Goal: Transaction & Acquisition: Book appointment/travel/reservation

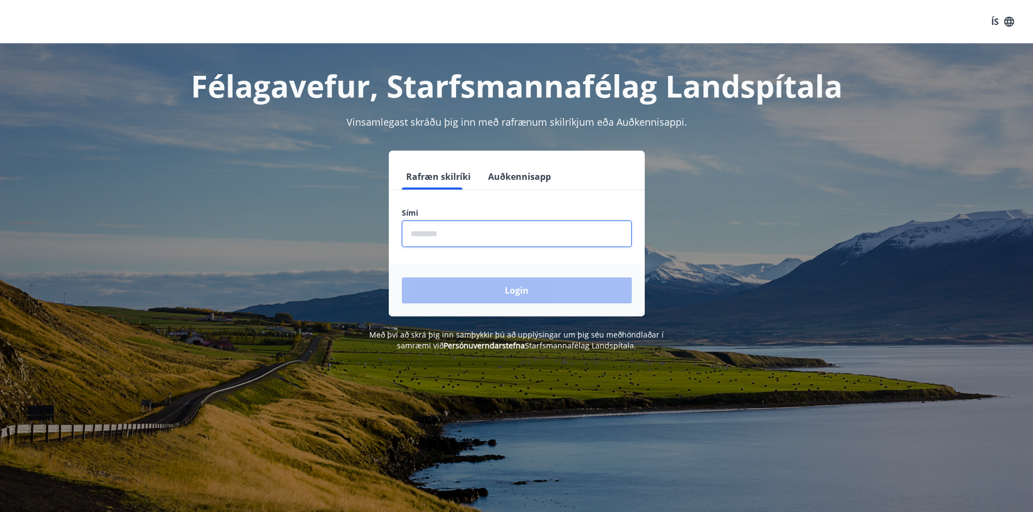
click at [461, 232] on input "phone" at bounding box center [517, 234] width 230 height 27
type input "********"
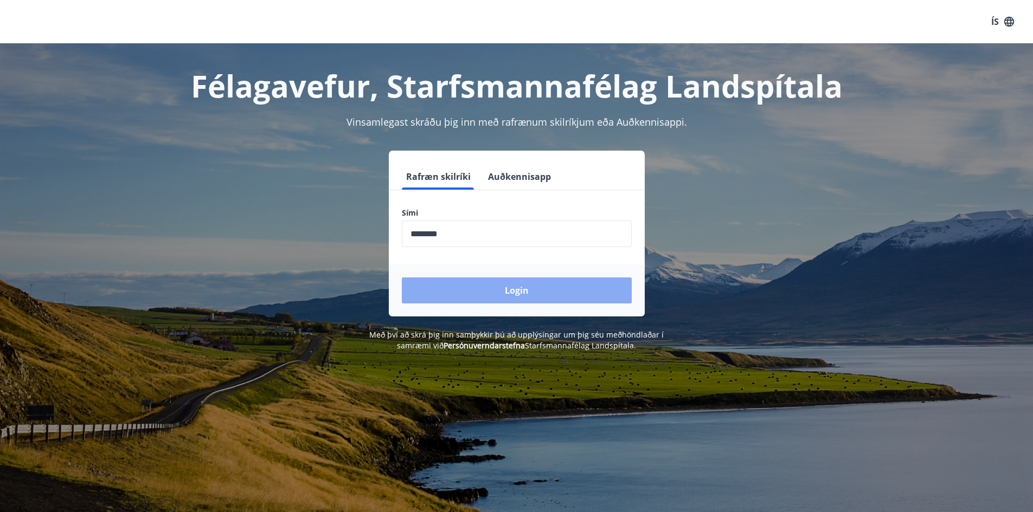
click at [510, 289] on button "Login" at bounding box center [517, 291] width 230 height 26
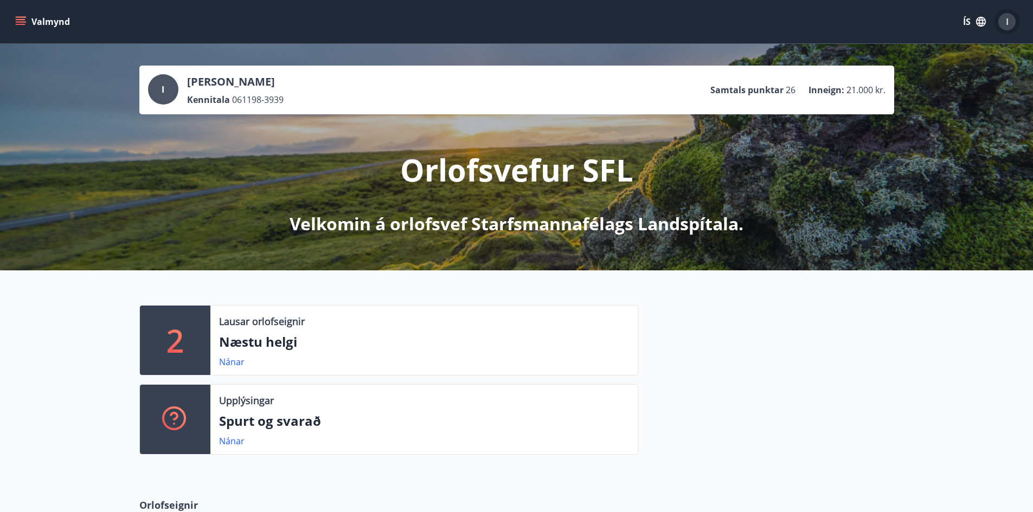
click at [1010, 23] on div "I" at bounding box center [1006, 21] width 17 height 17
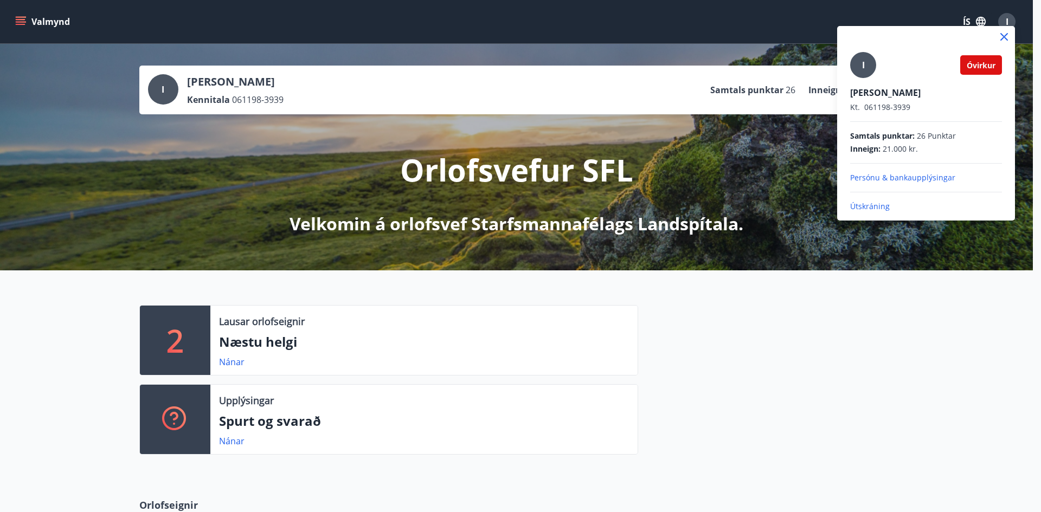
click at [1010, 23] on div at bounding box center [520, 256] width 1041 height 512
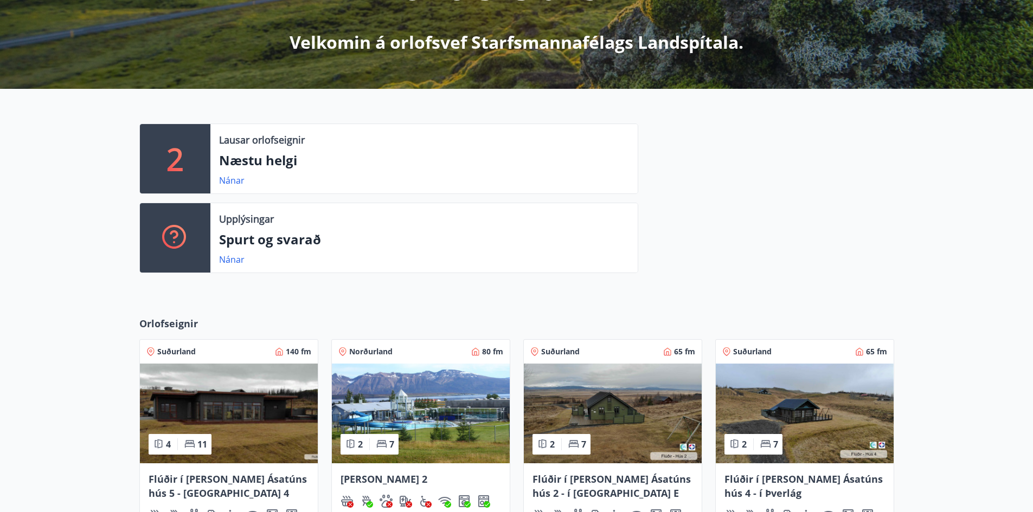
scroll to position [179, 0]
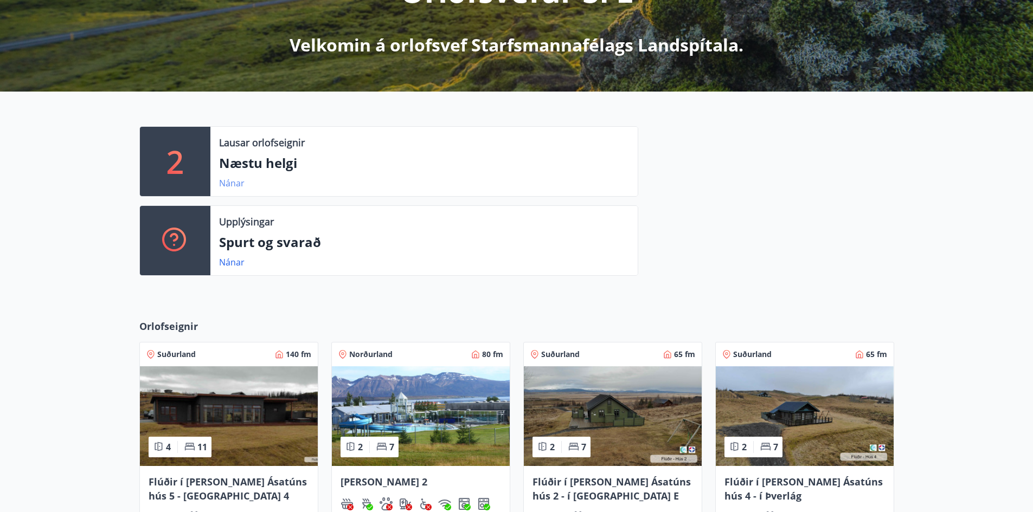
click at [240, 184] on link "Nánar" at bounding box center [231, 183] width 25 height 12
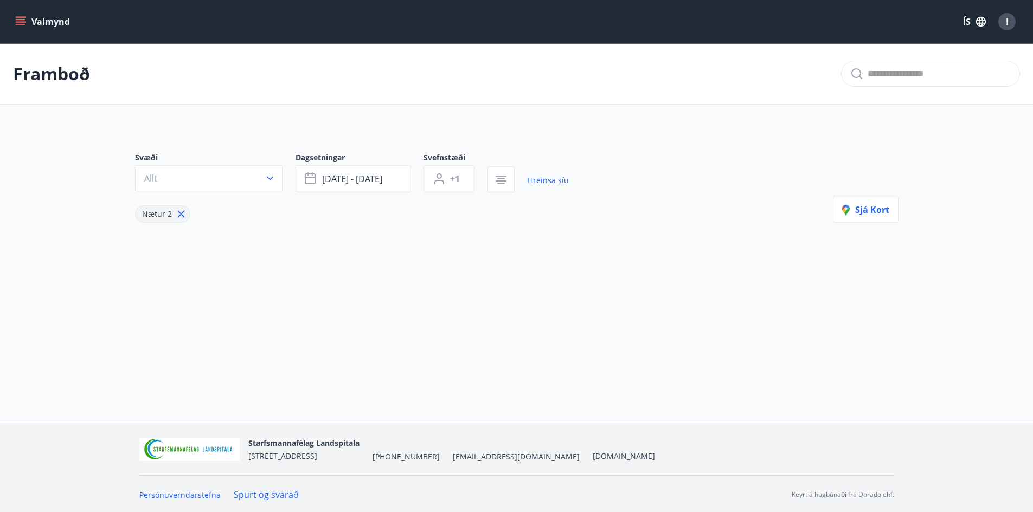
type input "*"
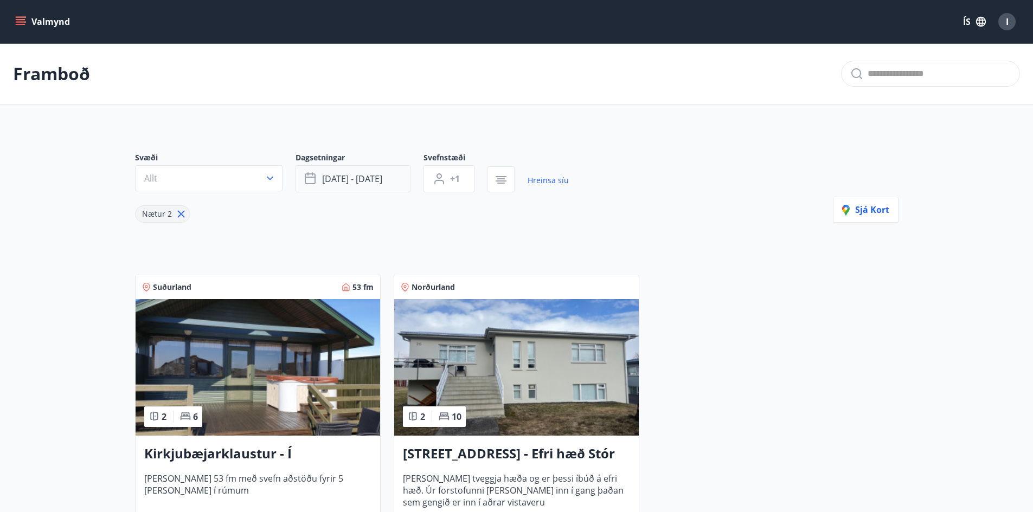
click at [376, 185] on button "[DATE] - [DATE]" at bounding box center [353, 178] width 115 height 27
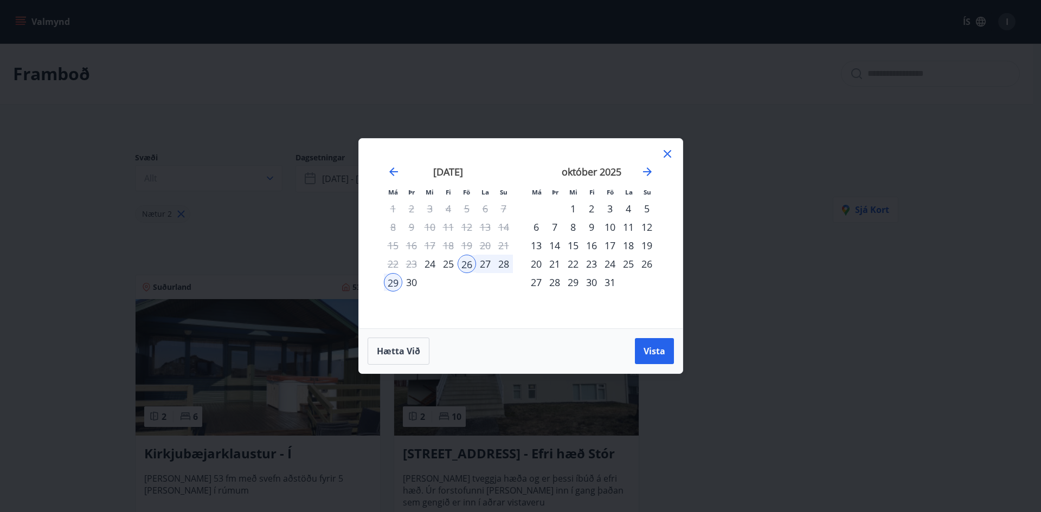
click at [470, 263] on div "26" at bounding box center [467, 264] width 18 height 18
click at [664, 152] on icon at bounding box center [667, 153] width 13 height 13
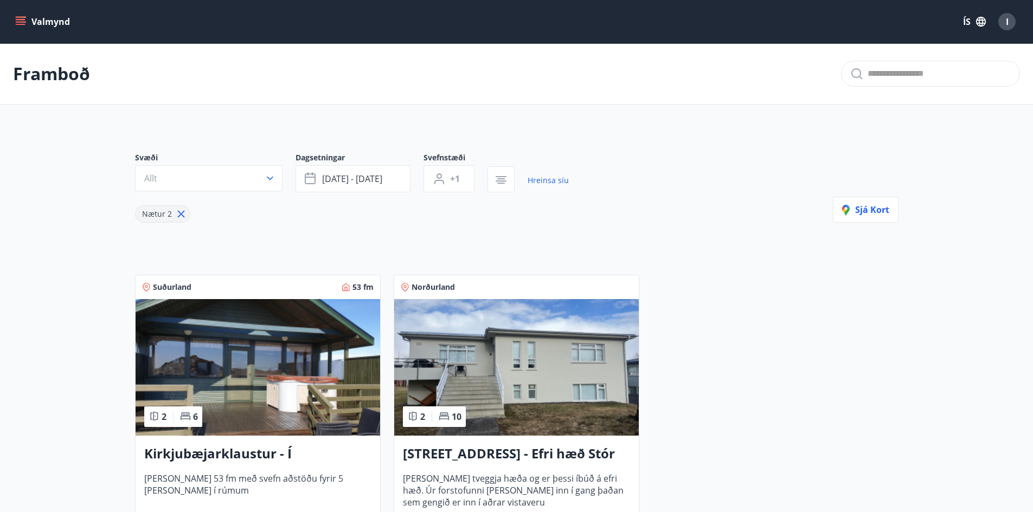
click at [553, 360] on img at bounding box center [516, 367] width 245 height 137
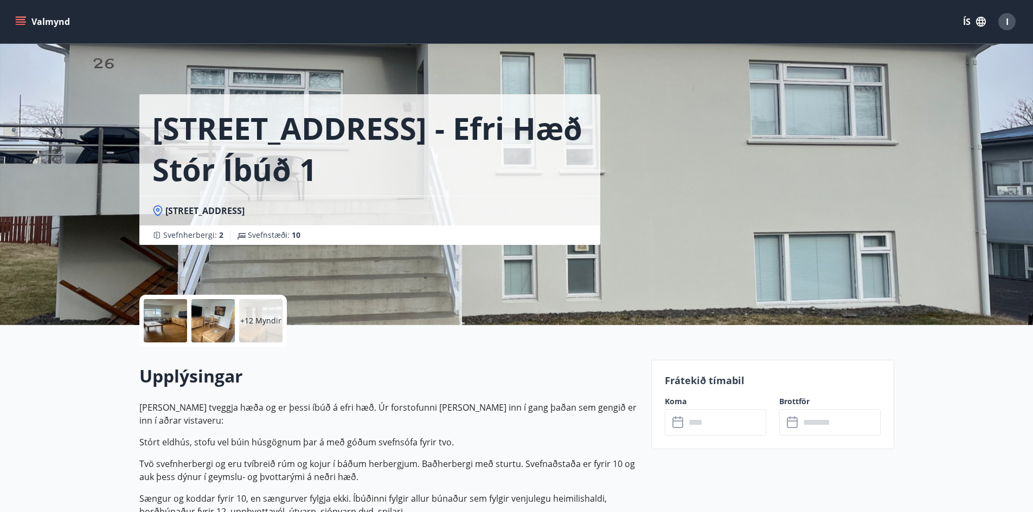
click at [675, 423] on icon at bounding box center [678, 422] width 13 height 13
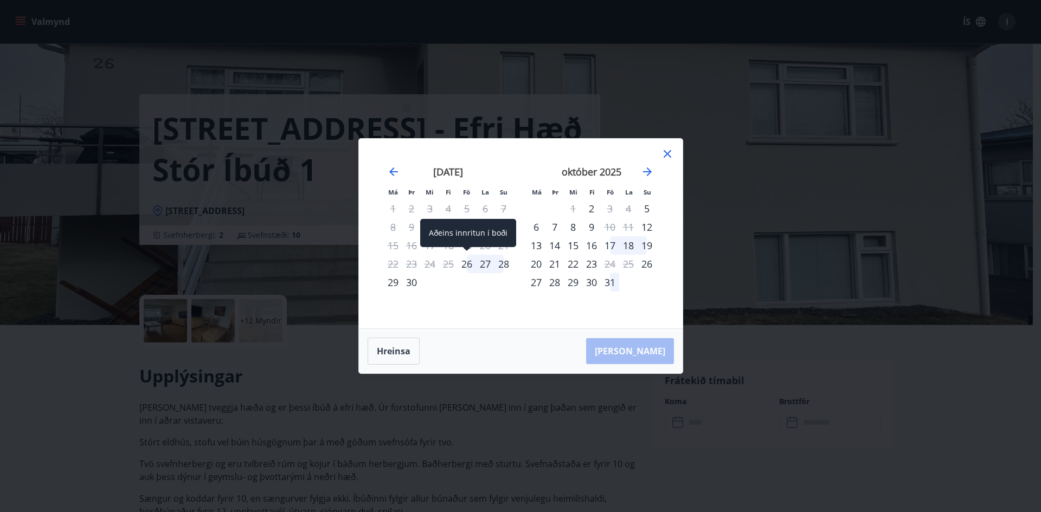
click at [466, 268] on div "26" at bounding box center [467, 264] width 18 height 18
click at [487, 261] on div "27" at bounding box center [485, 264] width 18 height 18
click at [505, 261] on div "28" at bounding box center [504, 264] width 18 height 18
click at [667, 153] on icon at bounding box center [668, 154] width 8 height 8
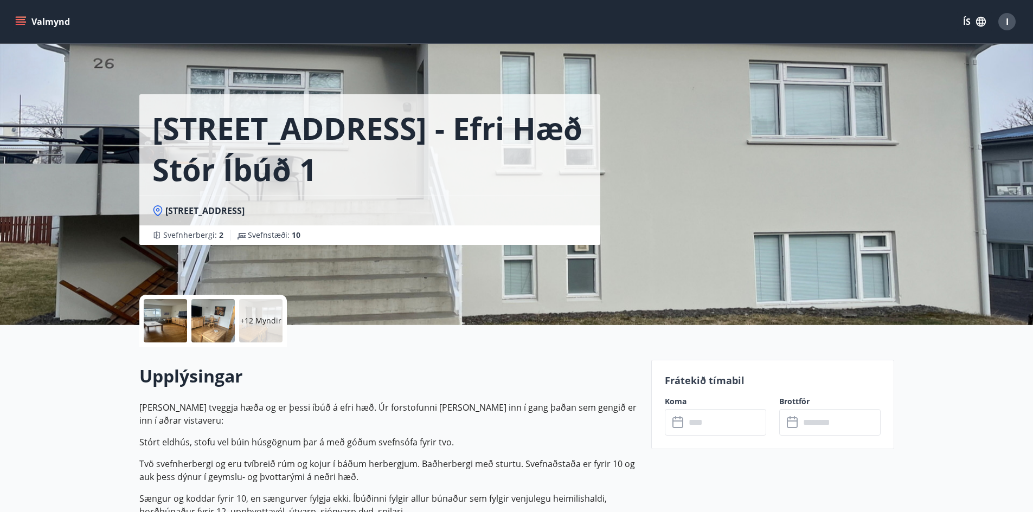
click at [18, 20] on icon "menu" at bounding box center [21, 19] width 10 height 1
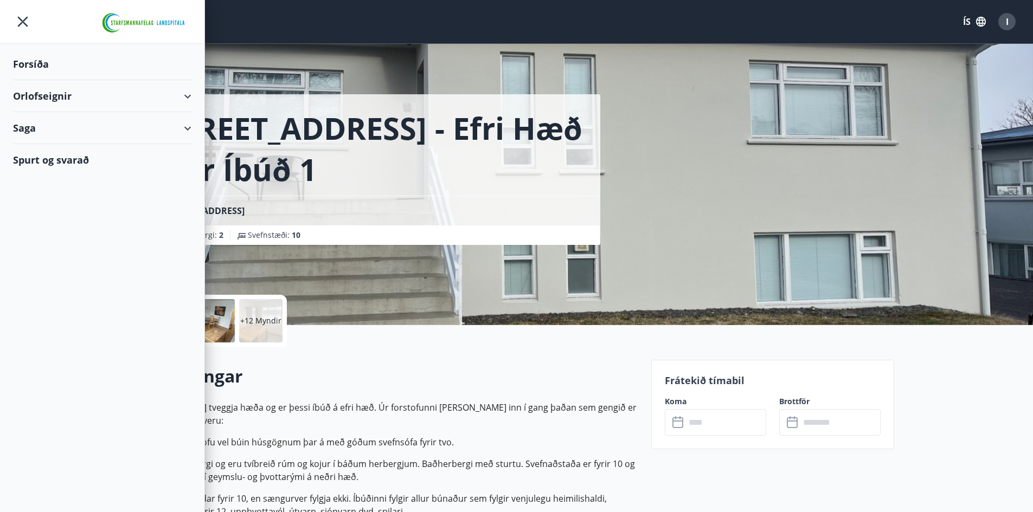
click at [189, 95] on div "Orlofseignir" at bounding box center [102, 96] width 178 height 32
click at [70, 150] on div "Bókunardagatal" at bounding box center [102, 146] width 161 height 23
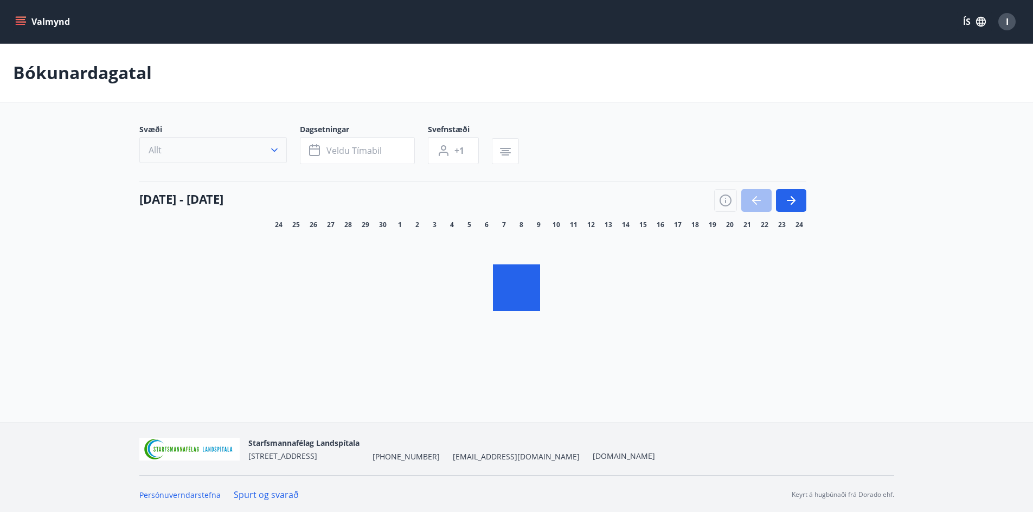
click at [279, 151] on icon "button" at bounding box center [274, 150] width 11 height 11
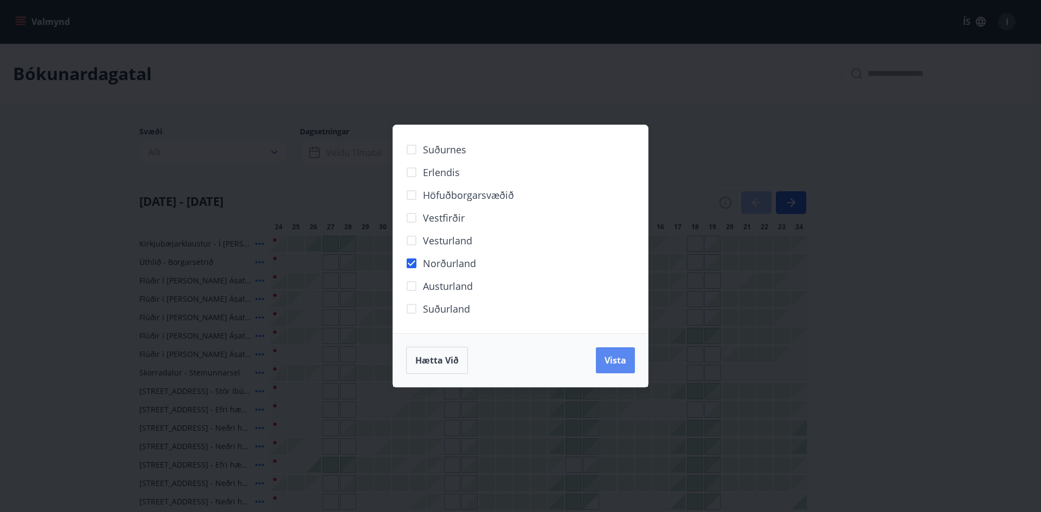
click at [624, 361] on span "Vista" at bounding box center [616, 361] width 22 height 12
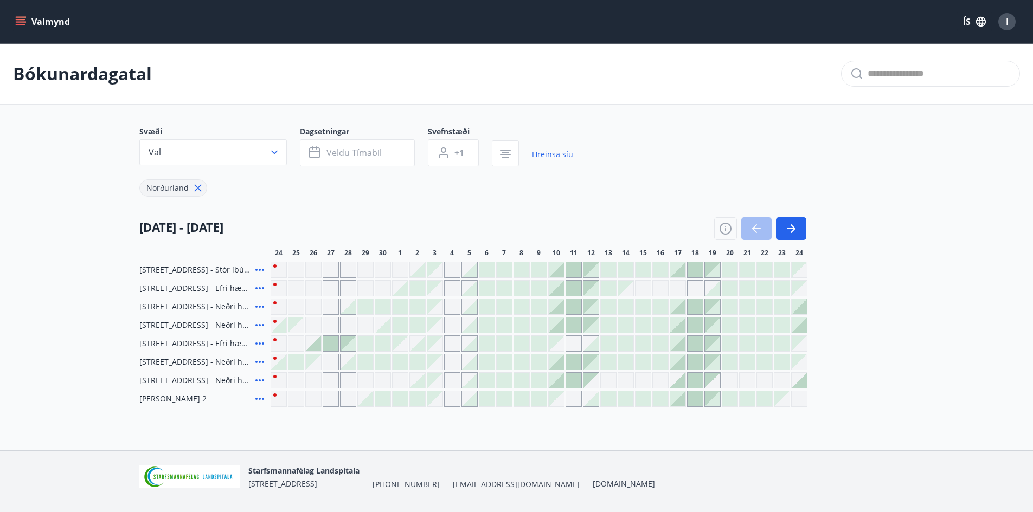
click at [346, 343] on div at bounding box center [348, 343] width 15 height 15
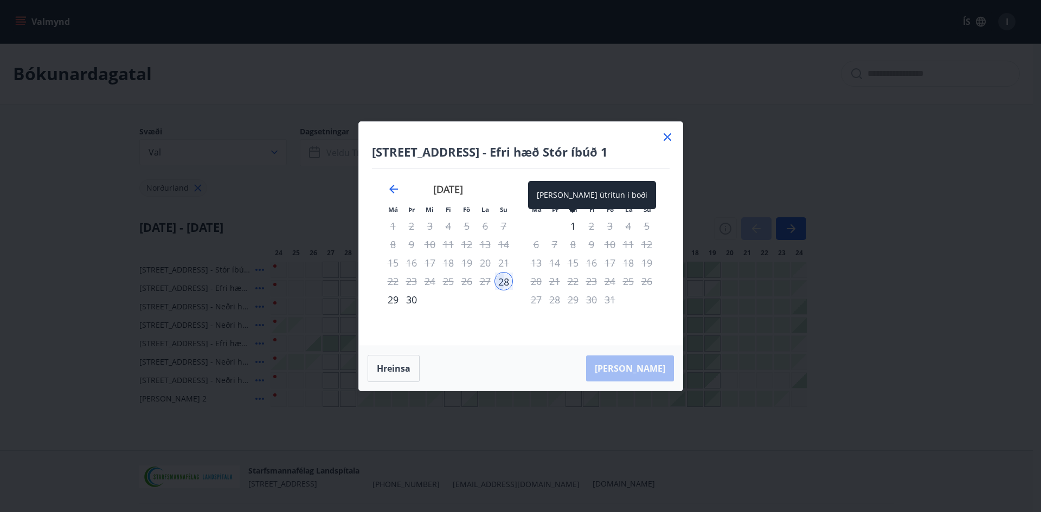
click at [575, 224] on div "1" at bounding box center [573, 226] width 18 height 18
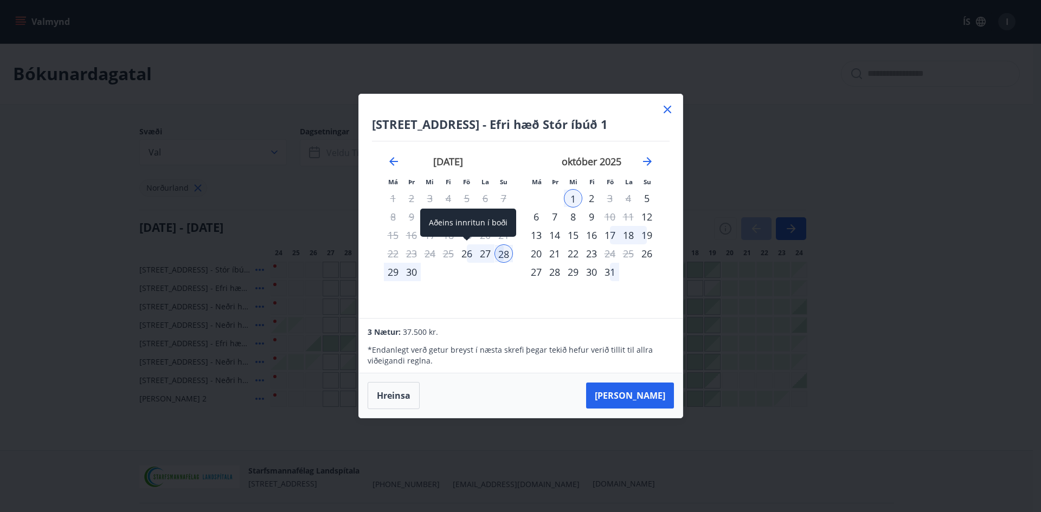
click at [468, 254] on div "26" at bounding box center [467, 254] width 18 height 18
click at [506, 253] on div "28" at bounding box center [504, 254] width 18 height 18
click at [502, 256] on div "28" at bounding box center [504, 254] width 18 height 18
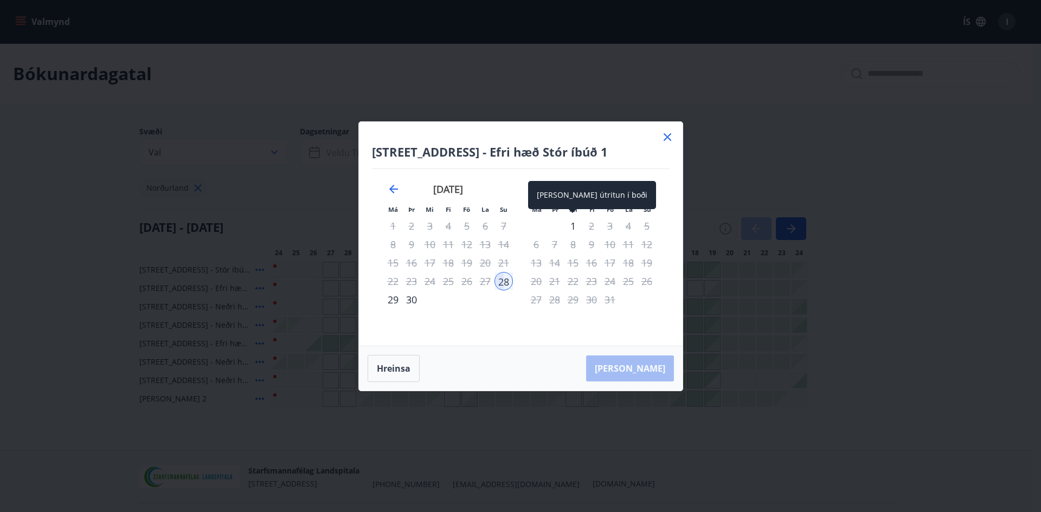
click at [574, 223] on div "1" at bounding box center [573, 226] width 18 height 18
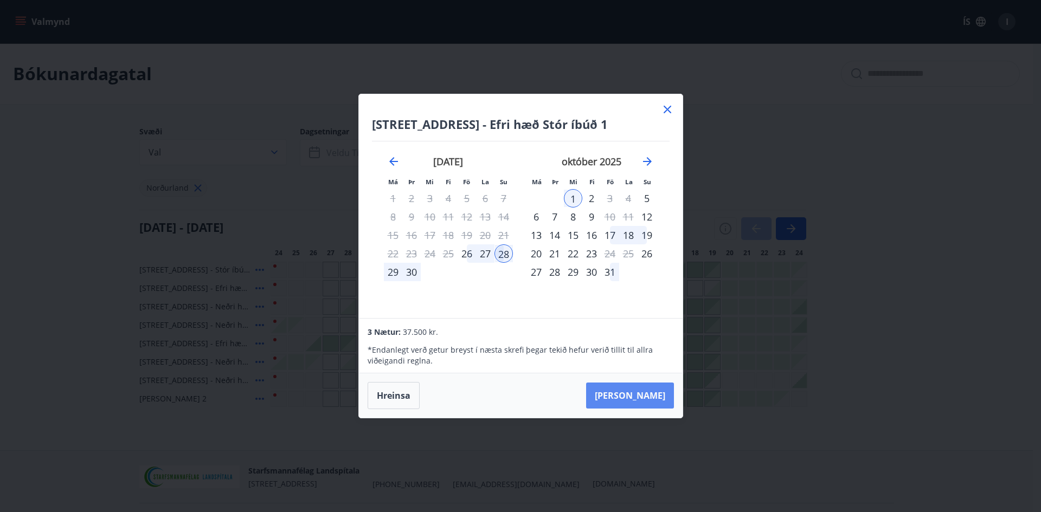
click at [644, 397] on button "[PERSON_NAME]" at bounding box center [630, 396] width 88 height 26
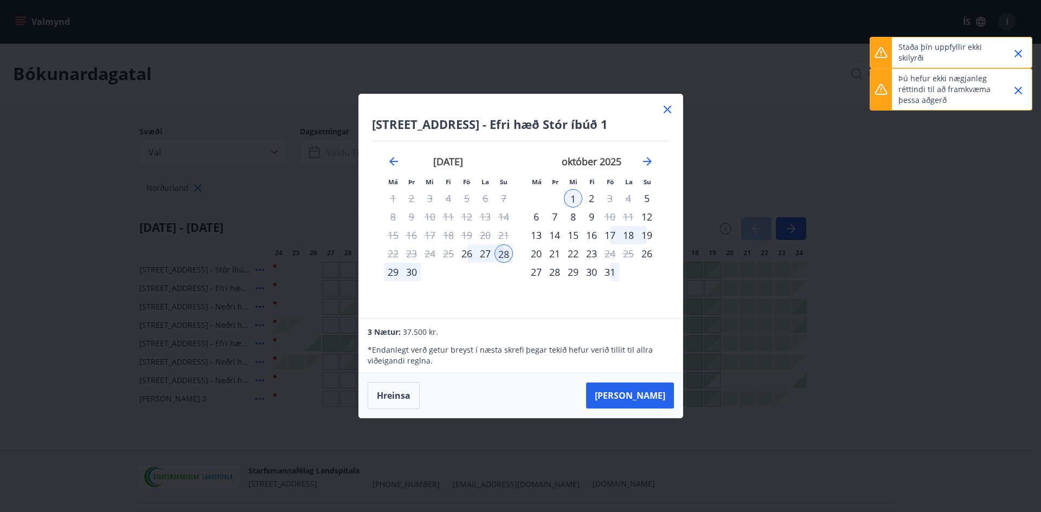
click at [665, 106] on icon at bounding box center [667, 109] width 13 height 13
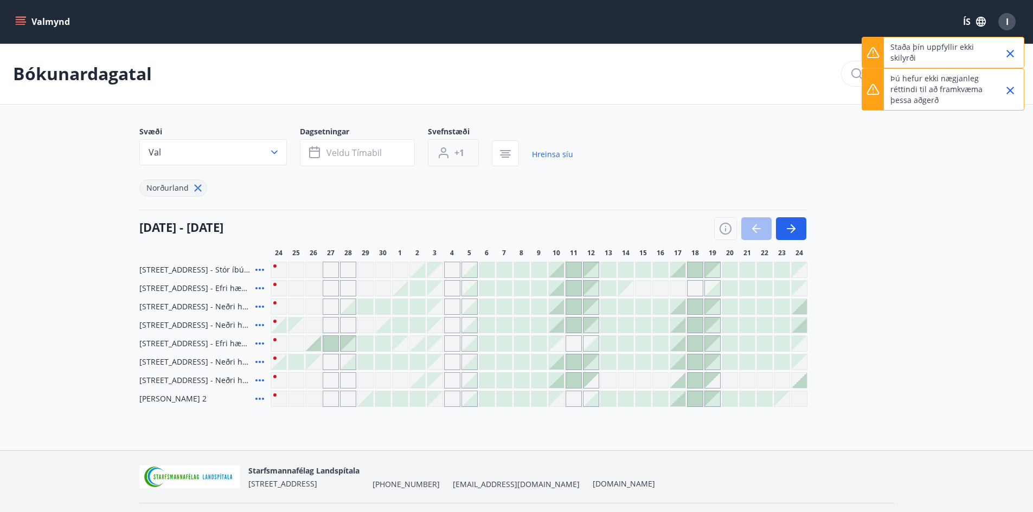
click at [463, 148] on span "+1" at bounding box center [459, 153] width 10 height 12
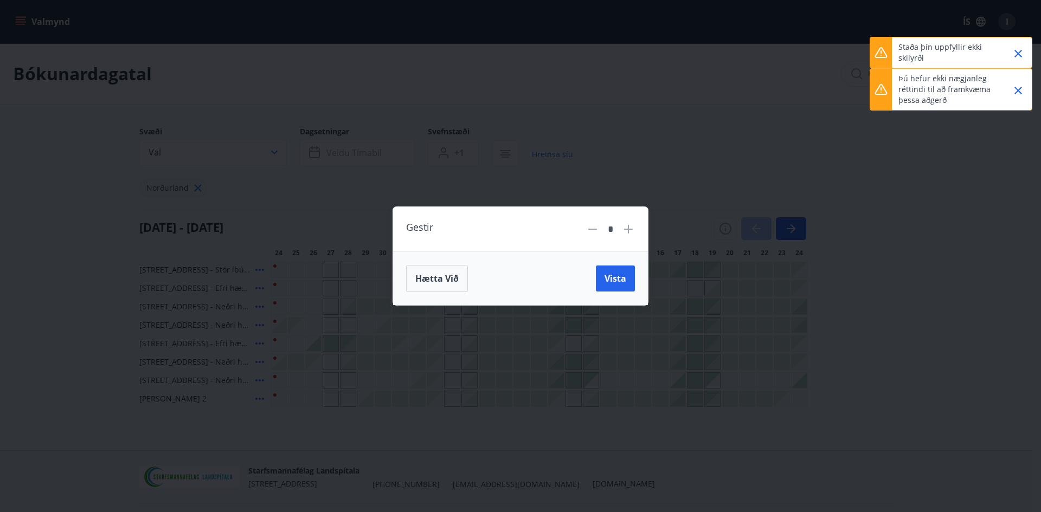
click at [632, 229] on icon at bounding box center [628, 229] width 9 height 9
type input "*"
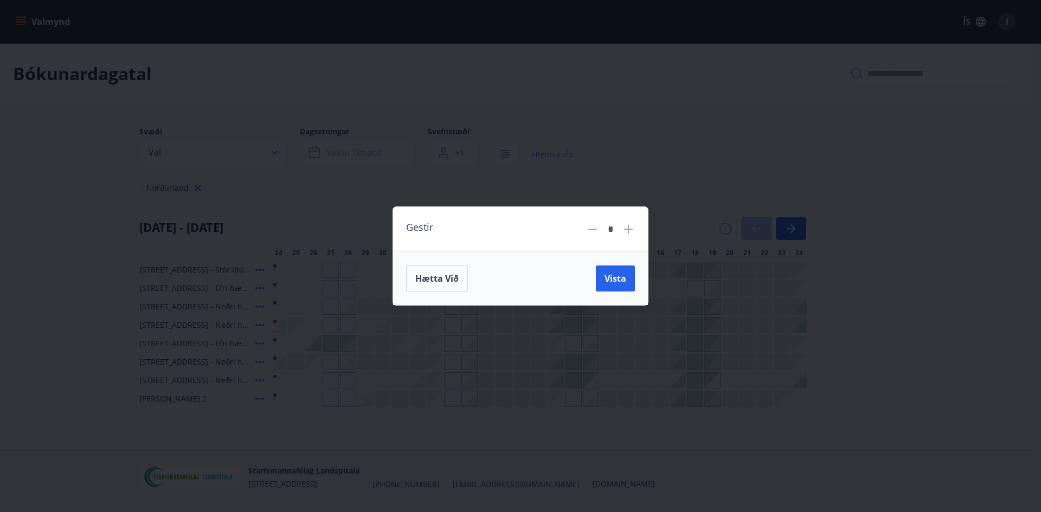
click at [650, 157] on div "Gestir * Hætta við Vista" at bounding box center [520, 256] width 1041 height 512
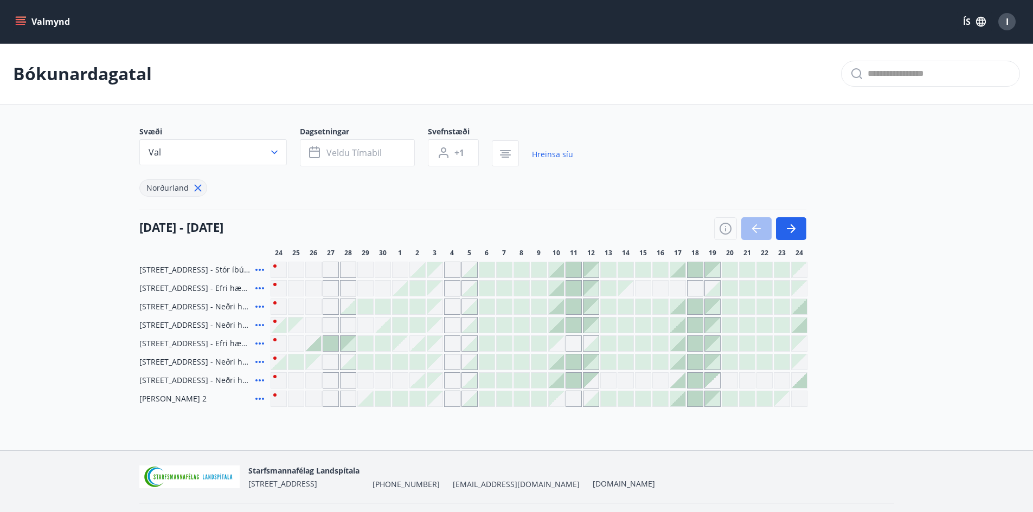
click at [351, 342] on div at bounding box center [348, 343] width 15 height 15
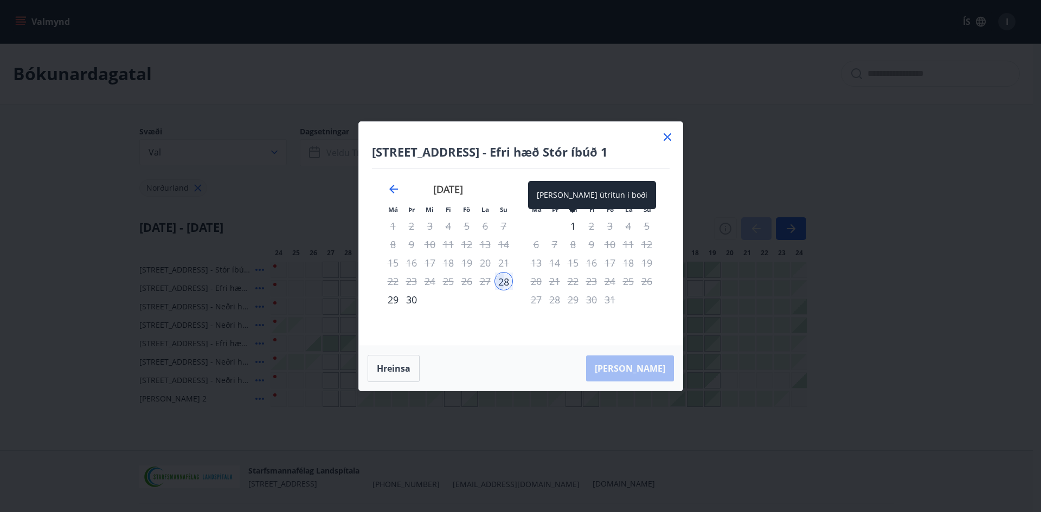
click at [572, 224] on div "1" at bounding box center [573, 226] width 18 height 18
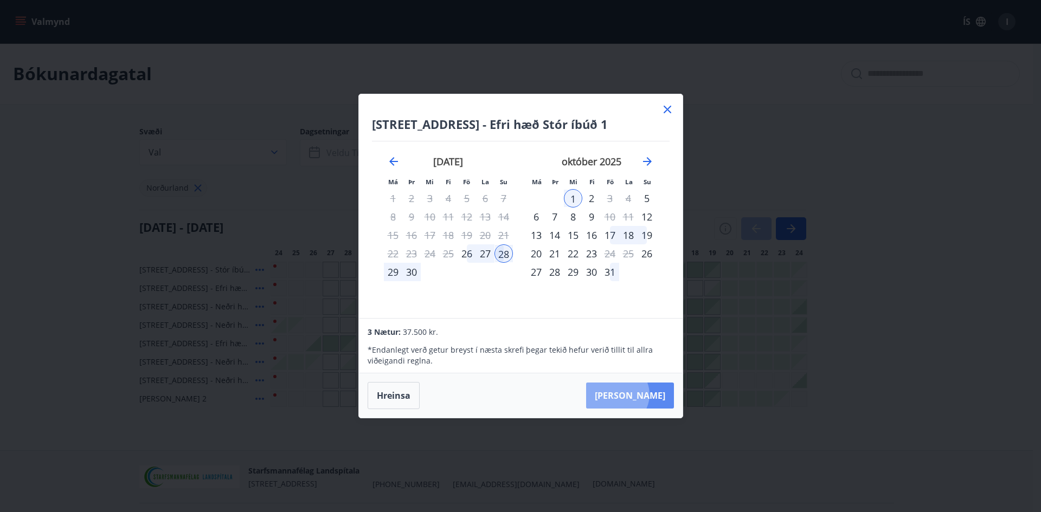
click at [650, 395] on button "[PERSON_NAME]" at bounding box center [630, 396] width 88 height 26
click at [864, 367] on div "Hrafnagilsstræti 26 - Efri hæð Stór íbúð 1 Má Þr Mi Fi Fö La Su Má Þr Mi Fi Fö …" at bounding box center [520, 256] width 1041 height 512
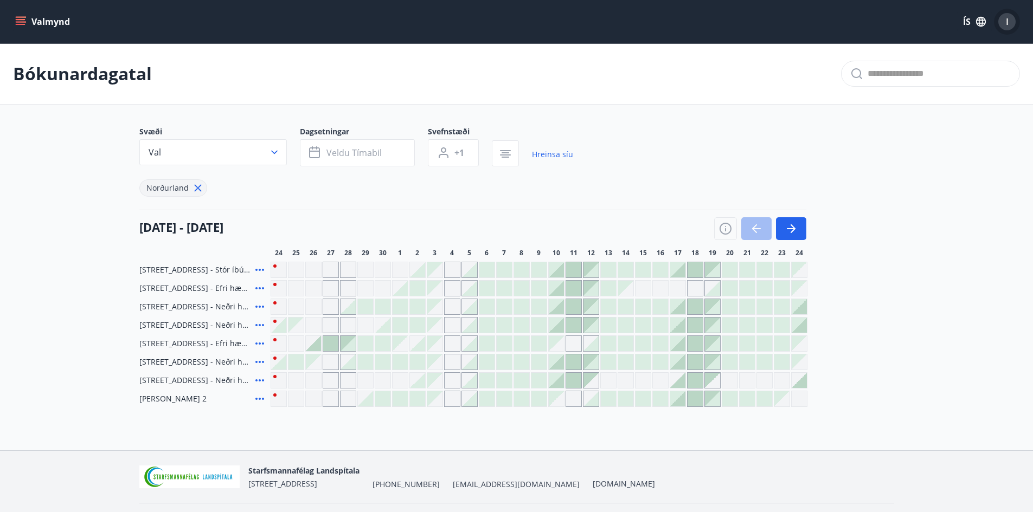
click at [1010, 23] on div "I" at bounding box center [1006, 21] width 17 height 17
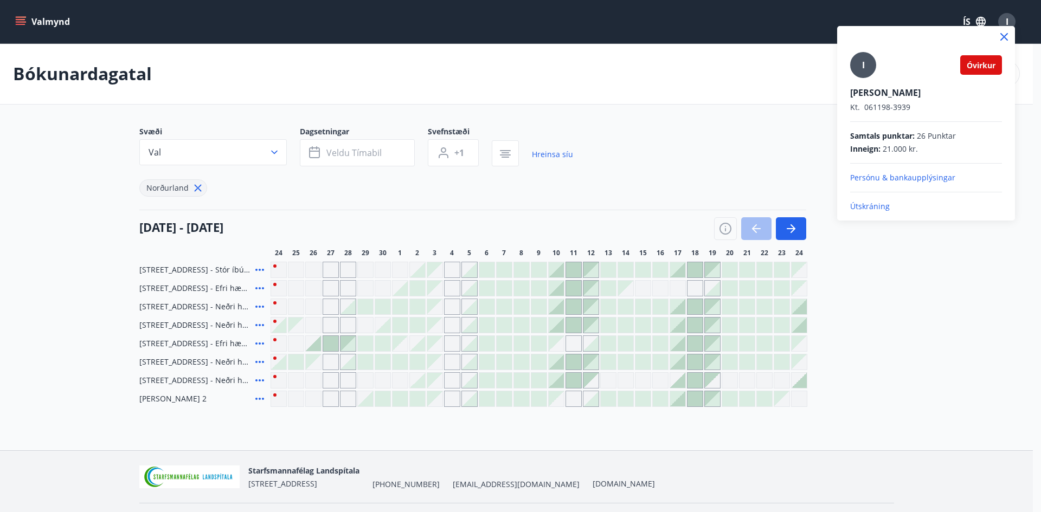
click at [989, 69] on span "Óvirkur" at bounding box center [981, 65] width 29 height 10
click at [862, 65] on span "I" at bounding box center [863, 65] width 3 height 12
click at [862, 80] on input "I" at bounding box center [923, 85] width 147 height 11
click at [53, 20] on div at bounding box center [520, 256] width 1041 height 512
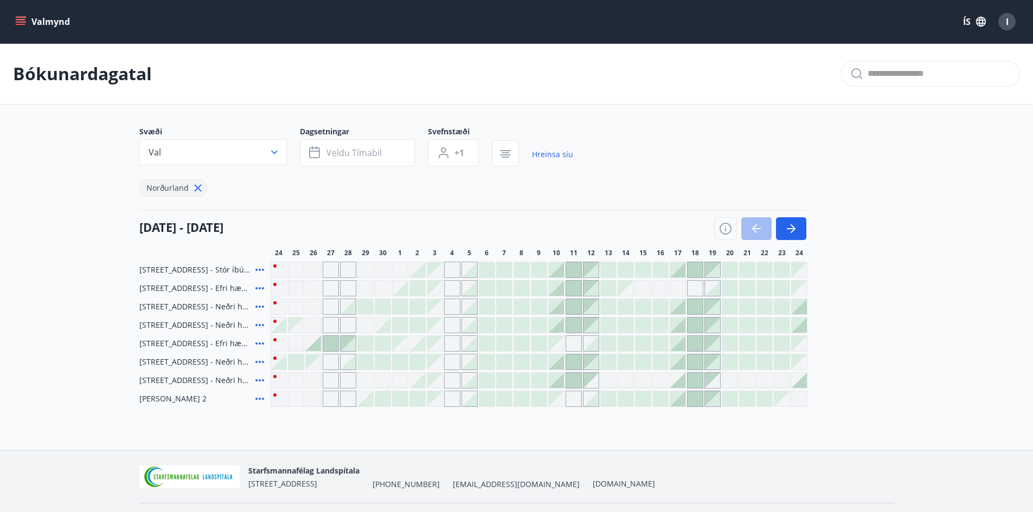
click at [18, 20] on icon "menu" at bounding box center [21, 19] width 10 height 1
